Goal: Task Accomplishment & Management: Manage account settings

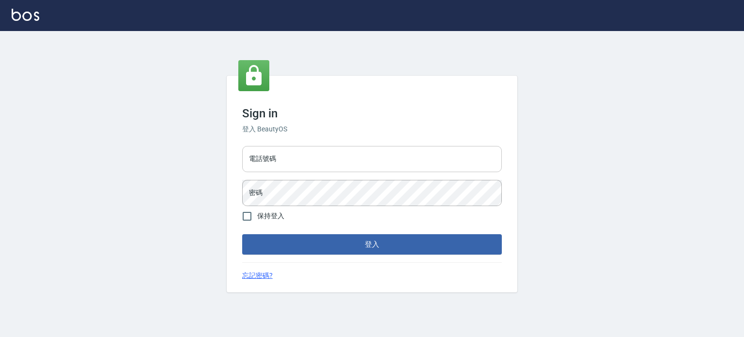
click at [309, 158] on input "電話號碼" at bounding box center [372, 159] width 260 height 26
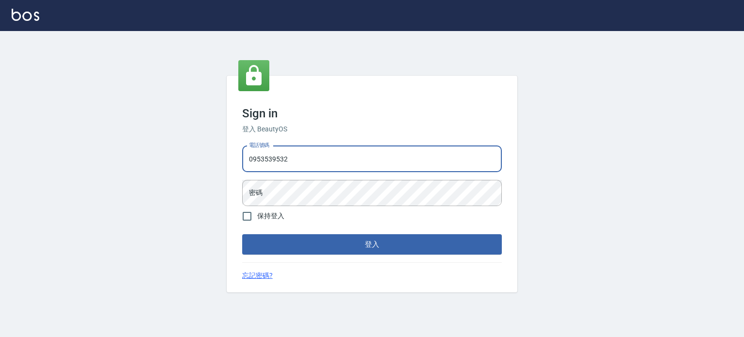
type input "0953539532"
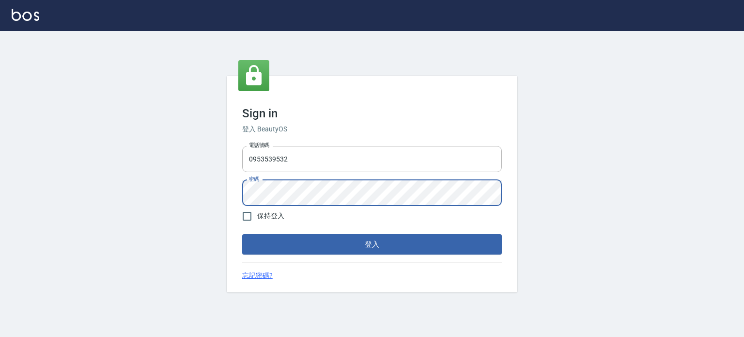
click at [242, 234] on button "登入" at bounding box center [372, 244] width 260 height 20
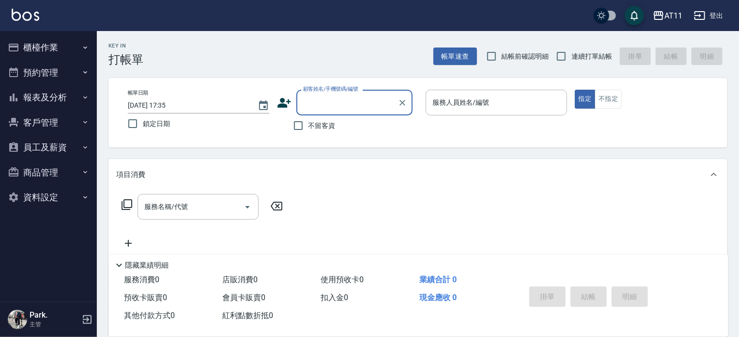
click at [50, 125] on button "客戶管理" at bounding box center [48, 122] width 89 height 25
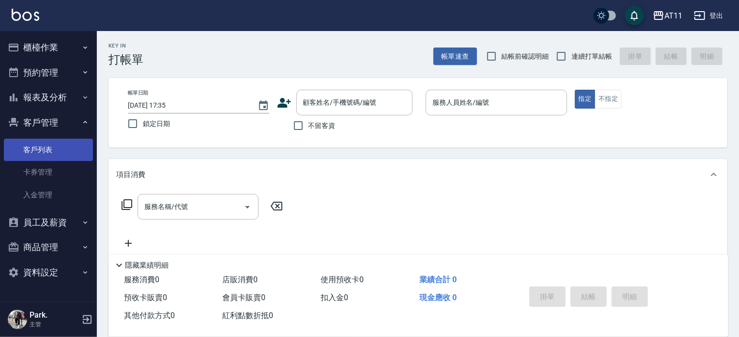
click at [54, 153] on link "客戶列表" at bounding box center [48, 150] width 89 height 22
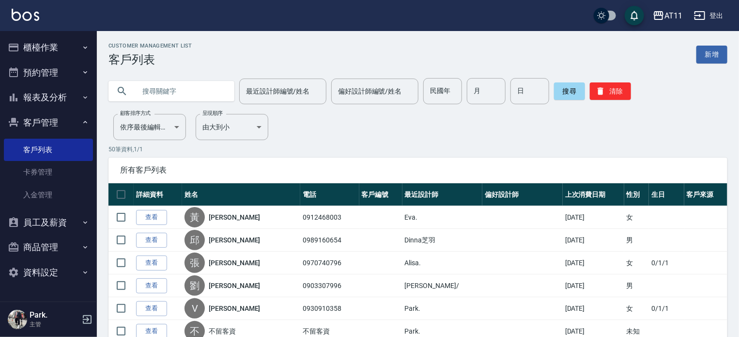
click at [176, 93] on input "text" at bounding box center [181, 91] width 91 height 26
type input "0905508716"
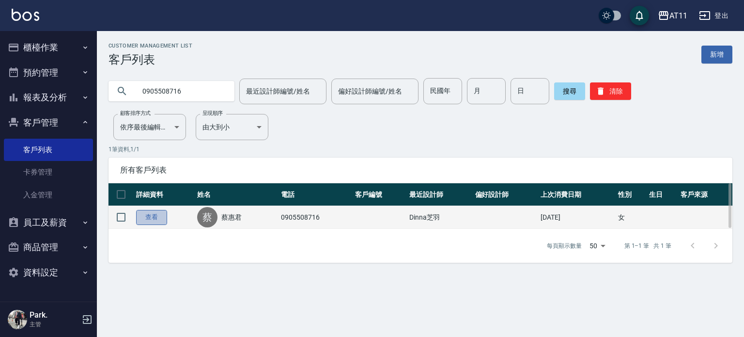
click at [150, 218] on link "查看" at bounding box center [151, 217] width 31 height 15
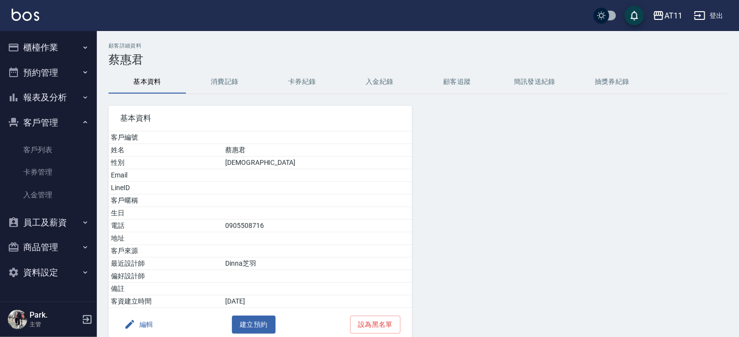
click at [388, 85] on button "入金紀錄" at bounding box center [380, 81] width 78 height 23
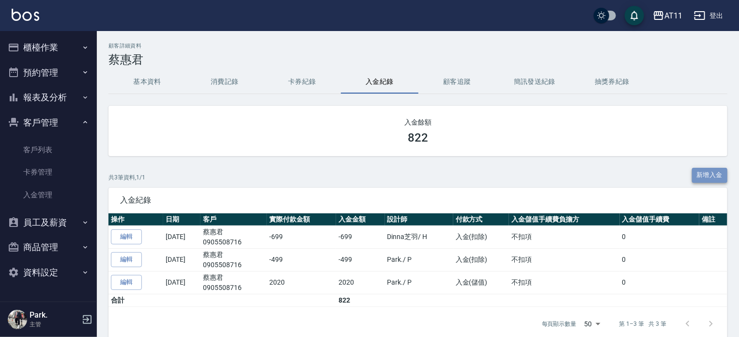
click at [698, 177] on button "新增入金" at bounding box center [710, 175] width 36 height 15
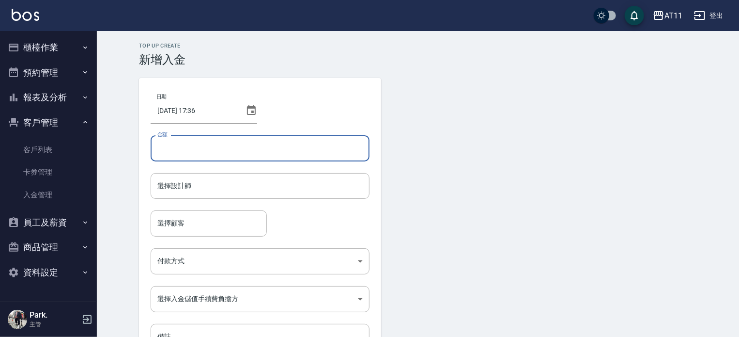
click at [169, 147] on input "金額" at bounding box center [260, 148] width 219 height 26
click at [248, 176] on div "選擇設計師" at bounding box center [260, 186] width 219 height 26
type input "-538"
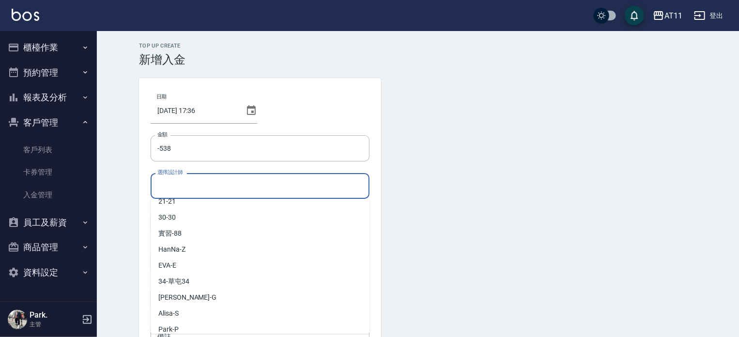
scroll to position [144, 0]
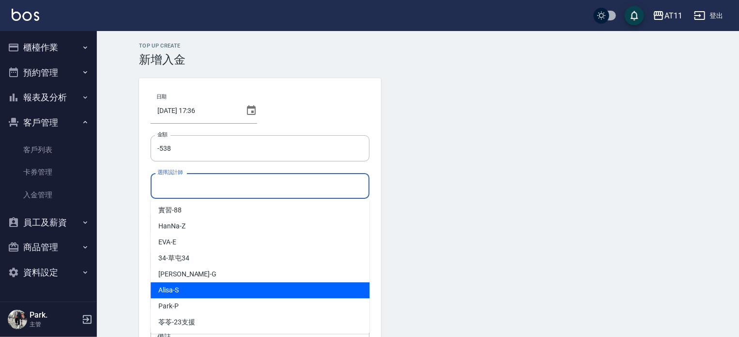
click at [249, 287] on div "Alisa -S" at bounding box center [260, 290] width 219 height 16
type input "Alisa-S"
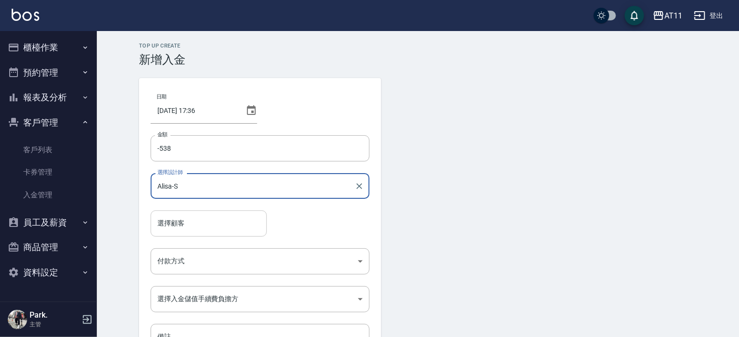
click at [181, 220] on div "選擇顧客 選擇顧客" at bounding box center [209, 223] width 116 height 26
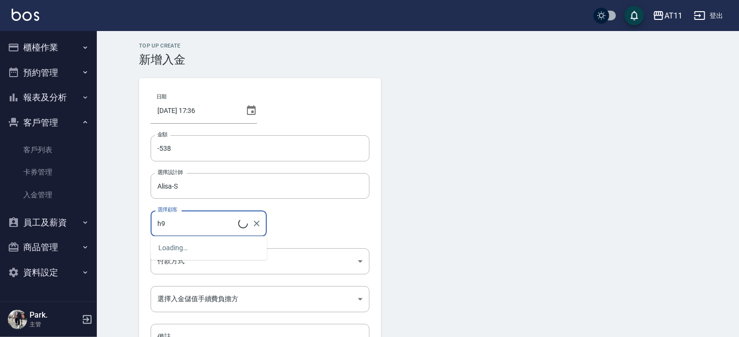
type input "h"
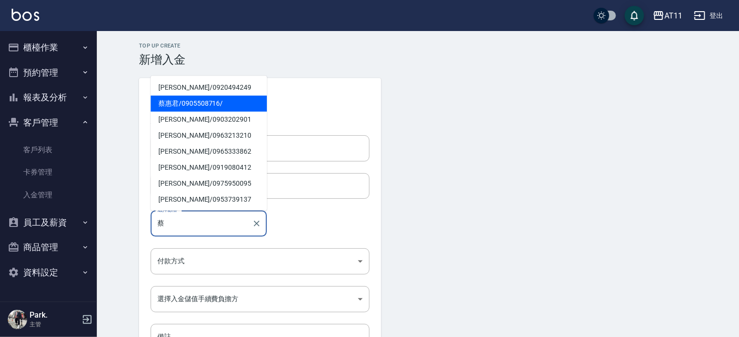
click at [196, 108] on span "蔡惠君 / 0905508716 /" at bounding box center [209, 103] width 116 height 16
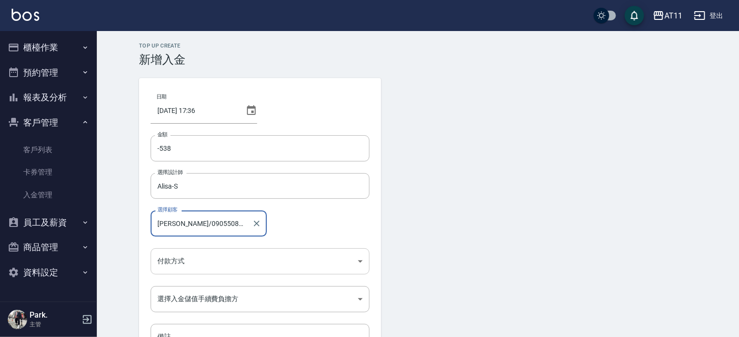
type input "蔡惠君/0905508716/"
click at [204, 255] on body "AT11 登出 櫃檯作業 打帳單 帳單列表 現金收支登錄 材料自購登錄 每日結帳 排班表 現場電腦打卡 掃碼打卡 預約管理 預約管理 單日預約紀錄 單週預約紀…" at bounding box center [369, 201] width 739 height 402
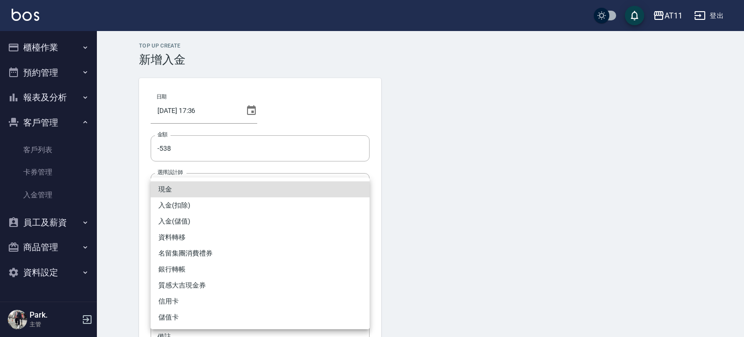
click at [195, 203] on li "入金(扣除)" at bounding box center [260, 205] width 219 height 16
type input "入金(扣除)"
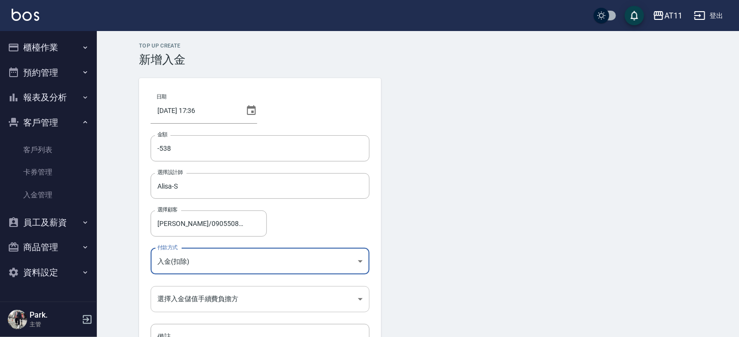
click at [209, 289] on body "AT11 登出 櫃檯作業 打帳單 帳單列表 現金收支登錄 材料自購登錄 每日結帳 排班表 現場電腦打卡 掃碼打卡 預約管理 預約管理 單日預約紀錄 單週預約紀…" at bounding box center [369, 201] width 739 height 402
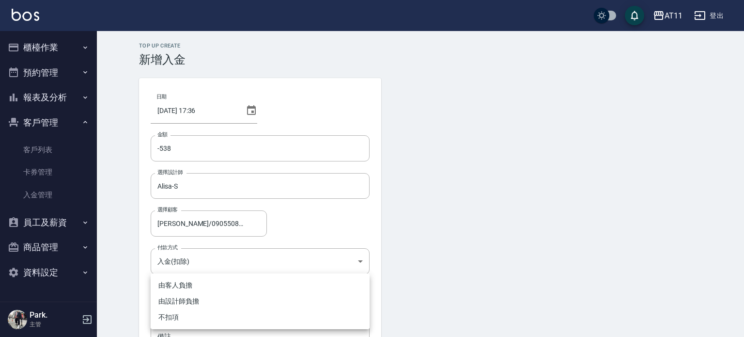
click at [186, 319] on li "不扣項" at bounding box center [260, 317] width 219 height 16
type input "WITHOUTHANDLINGFEE"
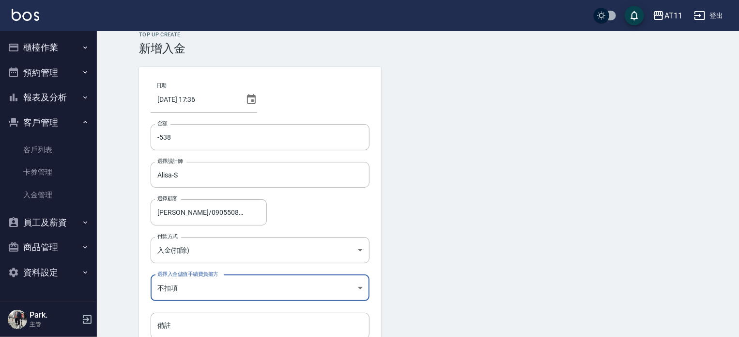
scroll to position [65, 0]
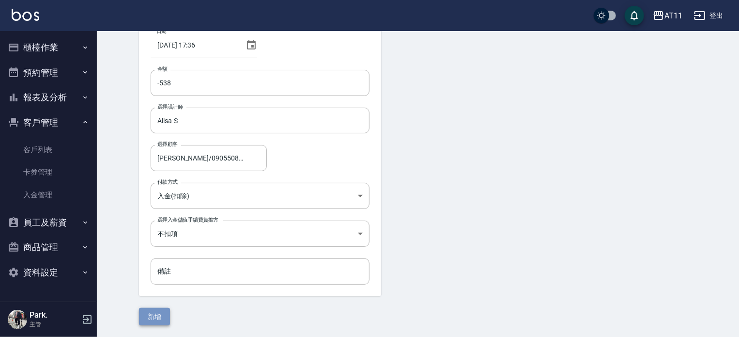
click at [157, 312] on button "新增" at bounding box center [154, 317] width 31 height 18
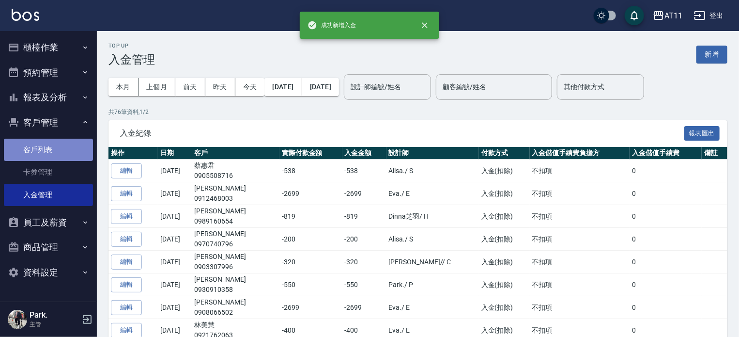
click at [41, 153] on link "客戶列表" at bounding box center [48, 150] width 89 height 22
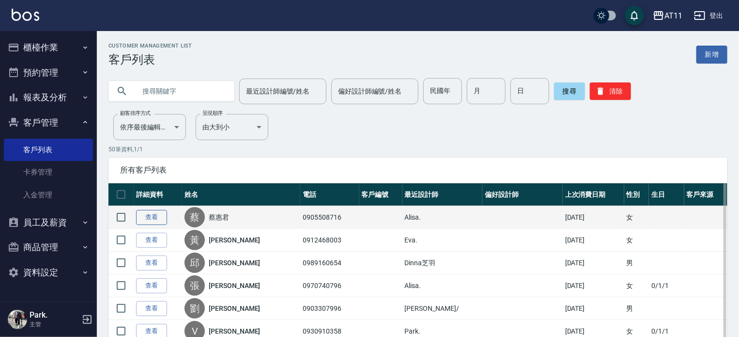
click at [154, 219] on link "查看" at bounding box center [151, 217] width 31 height 15
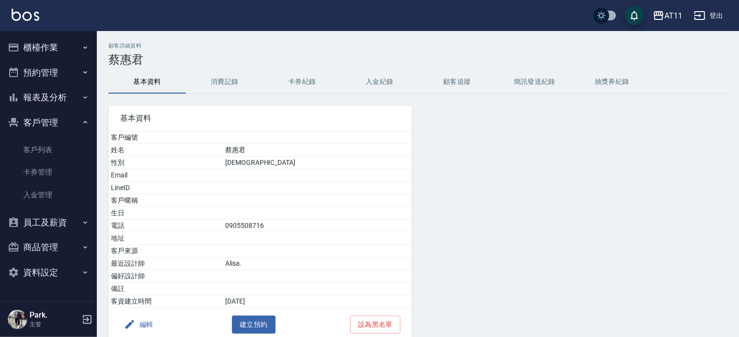
click at [380, 78] on button "入金紀錄" at bounding box center [380, 81] width 78 height 23
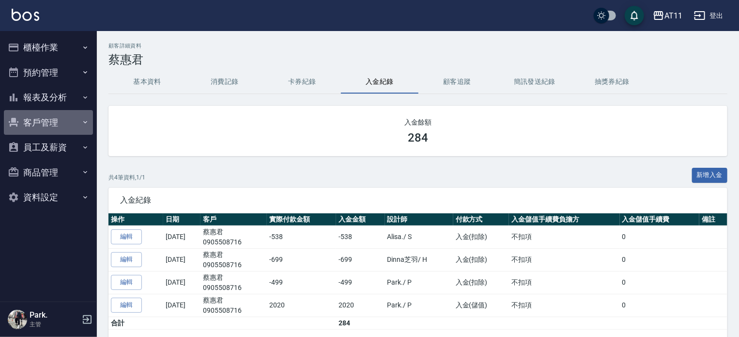
click at [32, 121] on button "客戶管理" at bounding box center [48, 122] width 89 height 25
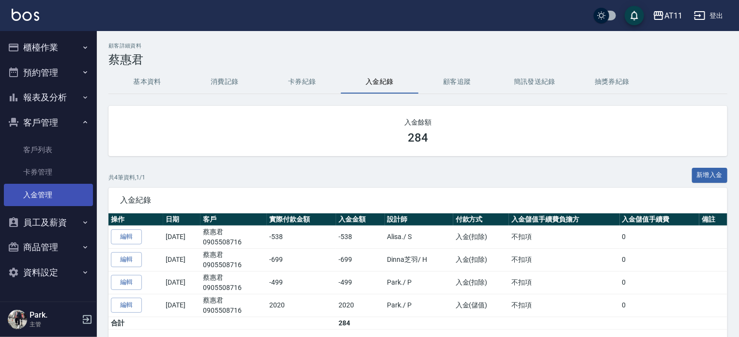
click at [56, 193] on link "入金管理" at bounding box center [48, 195] width 89 height 22
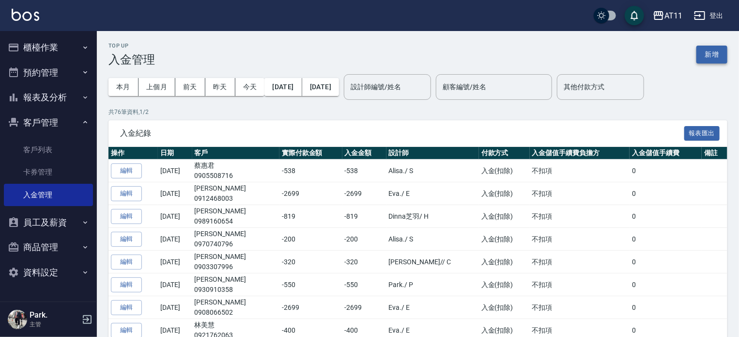
click at [708, 56] on button "新增" at bounding box center [712, 55] width 31 height 18
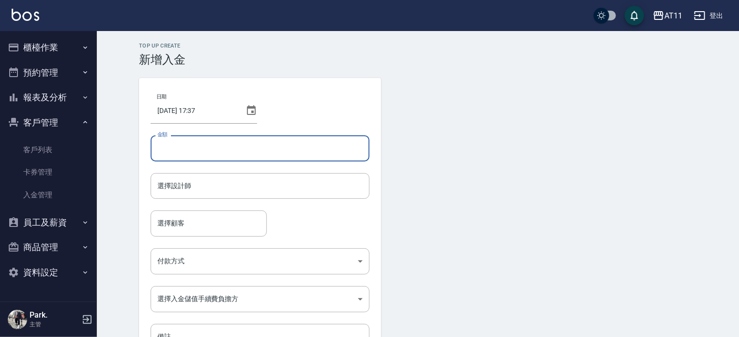
click at [234, 152] on input "金額" at bounding box center [260, 148] width 219 height 26
type input "-599"
click at [250, 188] on input "選擇設計師" at bounding box center [260, 185] width 210 height 17
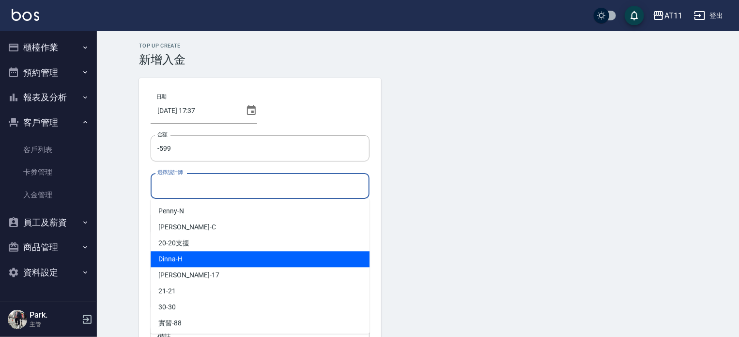
scroll to position [48, 0]
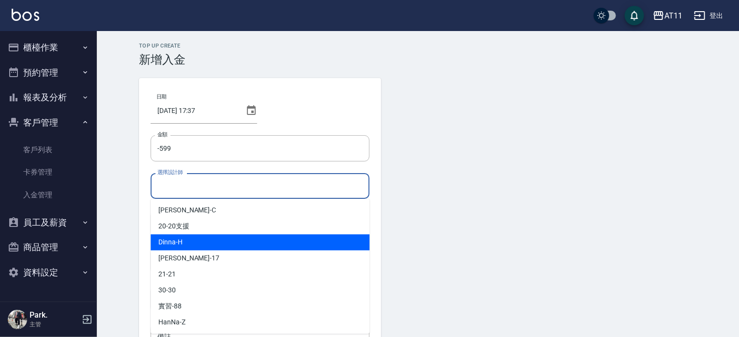
click at [164, 241] on span "Dinna -H" at bounding box center [170, 242] width 24 height 10
type input "Dinna-H"
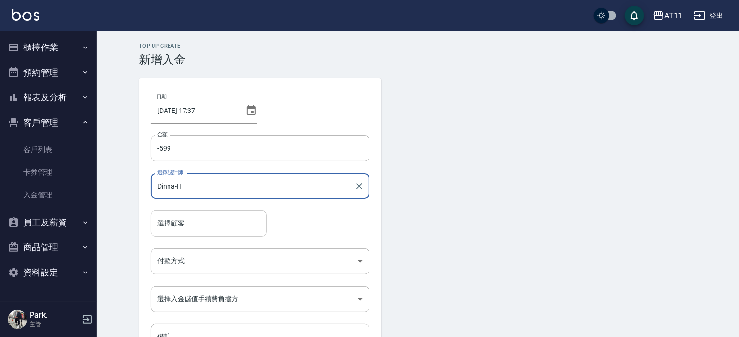
click at [174, 226] on input "選擇顧客" at bounding box center [209, 223] width 108 height 17
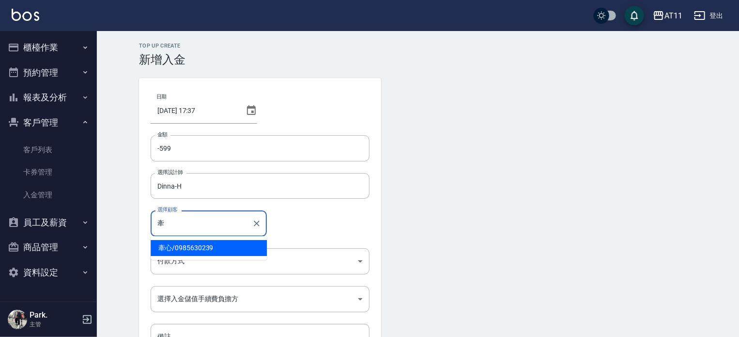
click at [229, 248] on span "牽心 / 0985630239" at bounding box center [209, 248] width 116 height 16
type input "牽心/0985630239"
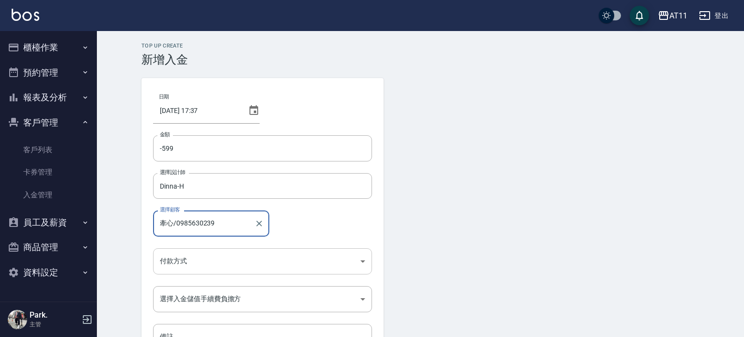
click at [212, 258] on body "AT11 登出 櫃檯作業 打帳單 帳單列表 現金收支登錄 材料自購登錄 每日結帳 排班表 現場電腦打卡 掃碼打卡 預約管理 預約管理 單日預約紀錄 單週預約紀…" at bounding box center [372, 201] width 744 height 402
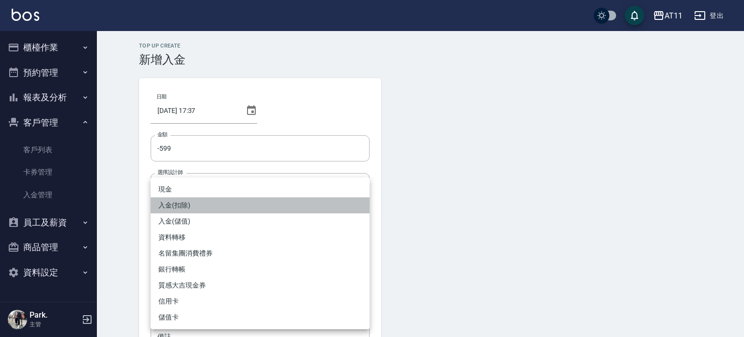
click at [190, 203] on li "入金(扣除)" at bounding box center [260, 205] width 219 height 16
type input "入金(扣除)"
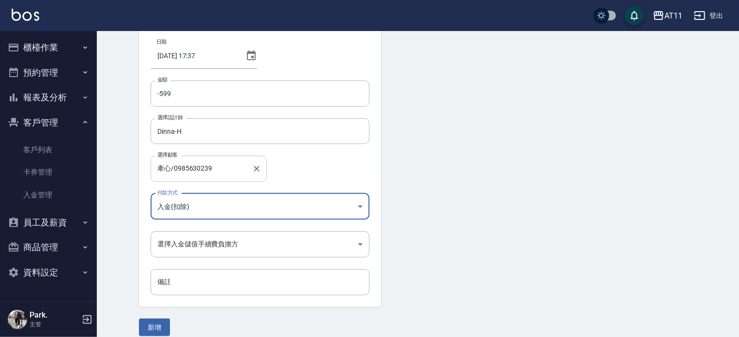
scroll to position [65, 0]
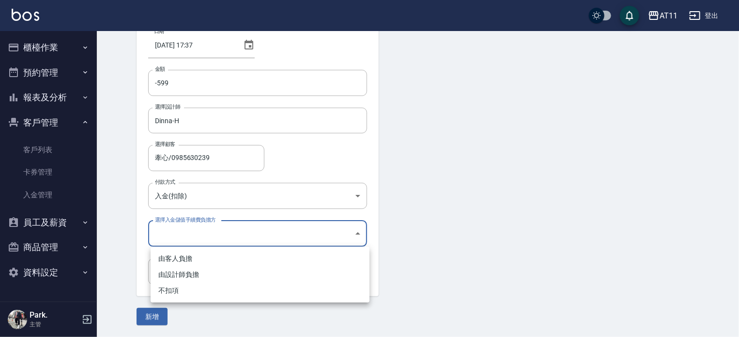
click at [210, 232] on body "AT11 登出 櫃檯作業 打帳單 帳單列表 現金收支登錄 材料自購登錄 每日結帳 排班表 現場電腦打卡 掃碼打卡 預約管理 預約管理 單日預約紀錄 單週預約紀…" at bounding box center [369, 136] width 739 height 402
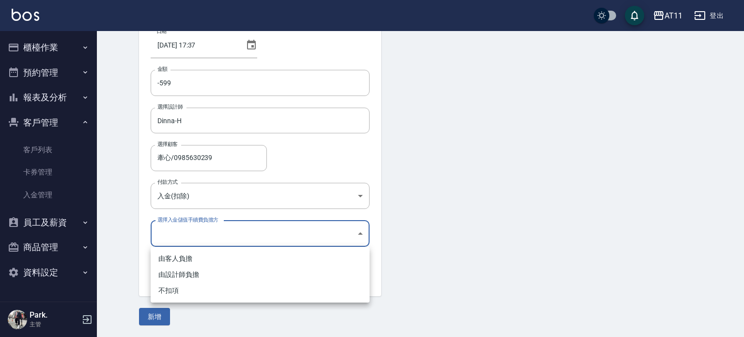
click at [199, 292] on li "不扣項" at bounding box center [260, 290] width 219 height 16
type input "WITHOUTHANDLINGFEE"
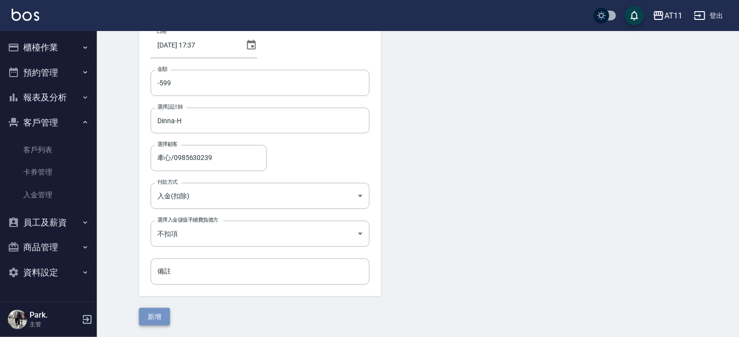
click at [157, 319] on button "新增" at bounding box center [154, 317] width 31 height 18
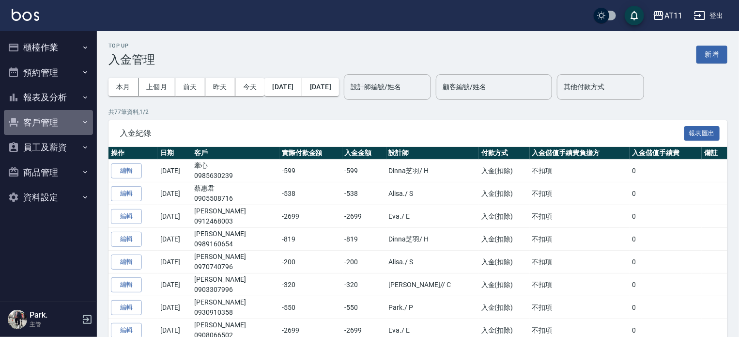
click at [43, 119] on button "客戶管理" at bounding box center [48, 122] width 89 height 25
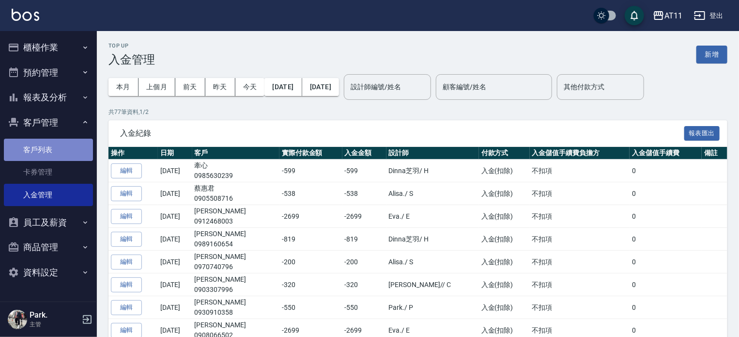
click at [40, 147] on link "客戶列表" at bounding box center [48, 150] width 89 height 22
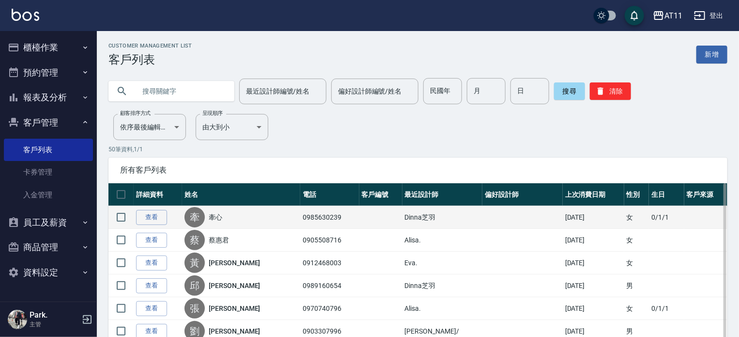
click at [193, 212] on div "牽" at bounding box center [195, 217] width 20 height 20
click at [196, 217] on div "牽" at bounding box center [195, 217] width 20 height 20
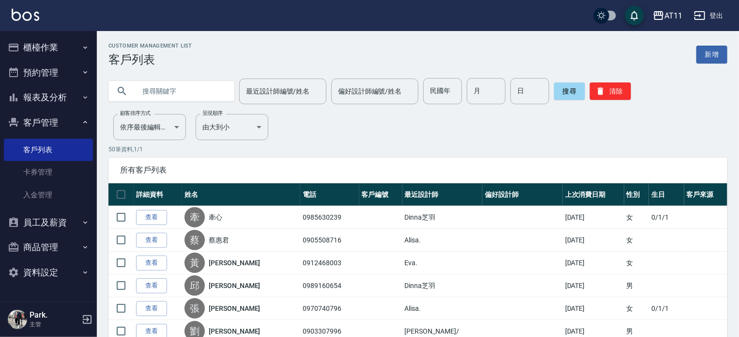
click at [160, 215] on link "查看" at bounding box center [151, 217] width 31 height 15
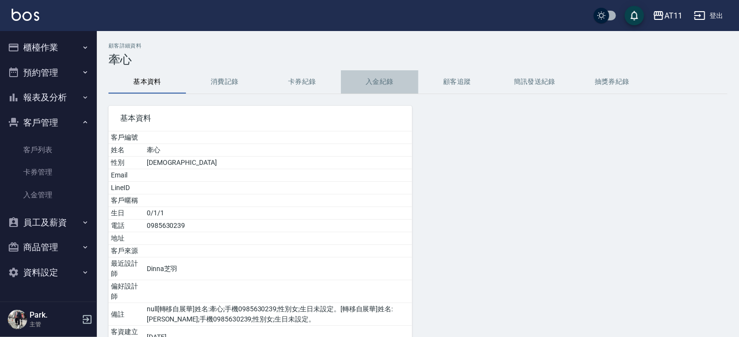
click at [380, 80] on button "入金紀錄" at bounding box center [380, 81] width 78 height 23
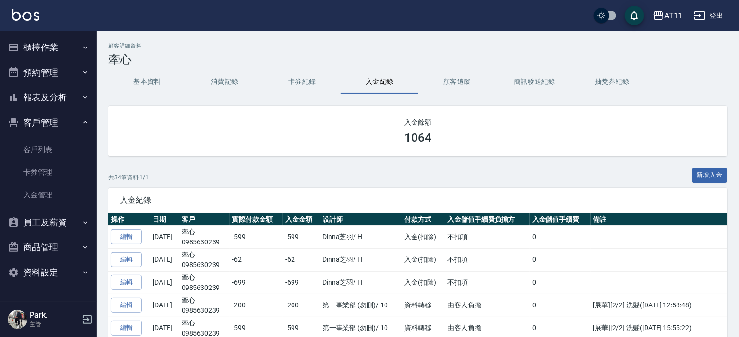
click at [41, 46] on button "櫃檯作業" at bounding box center [48, 47] width 89 height 25
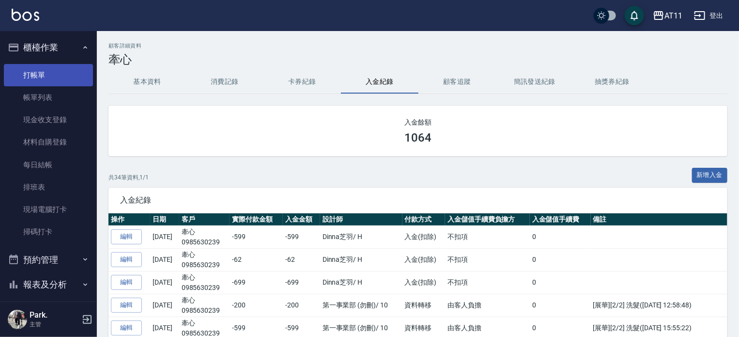
click at [44, 76] on link "打帳單" at bounding box center [48, 75] width 89 height 22
